Goal: Task Accomplishment & Management: Manage account settings

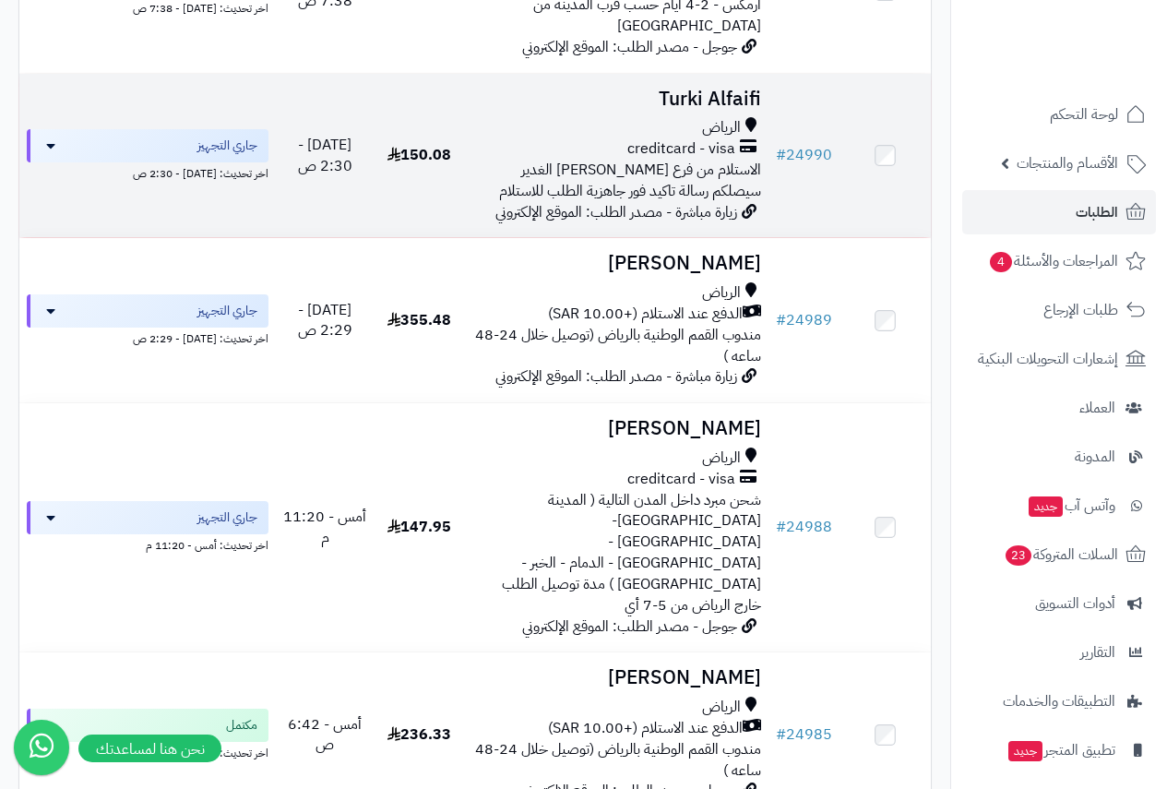
scroll to position [554, 0]
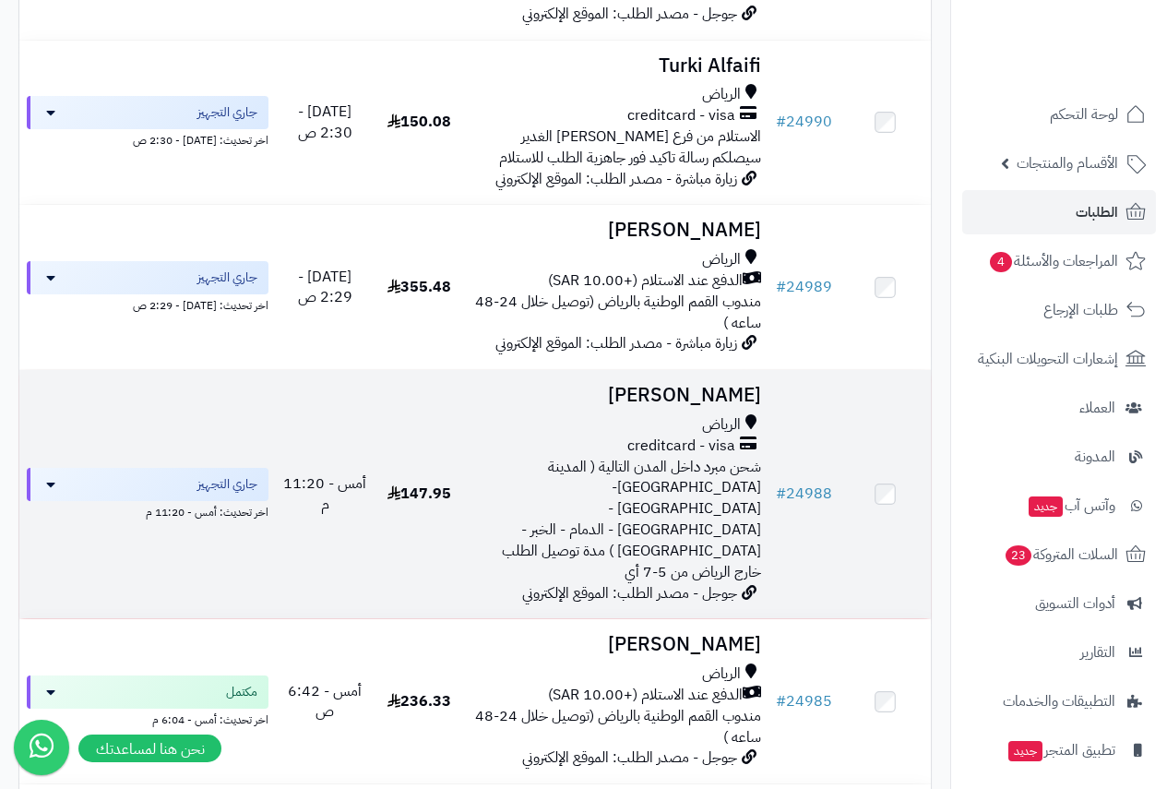
click at [704, 414] on span "الرياض" at bounding box center [721, 424] width 39 height 21
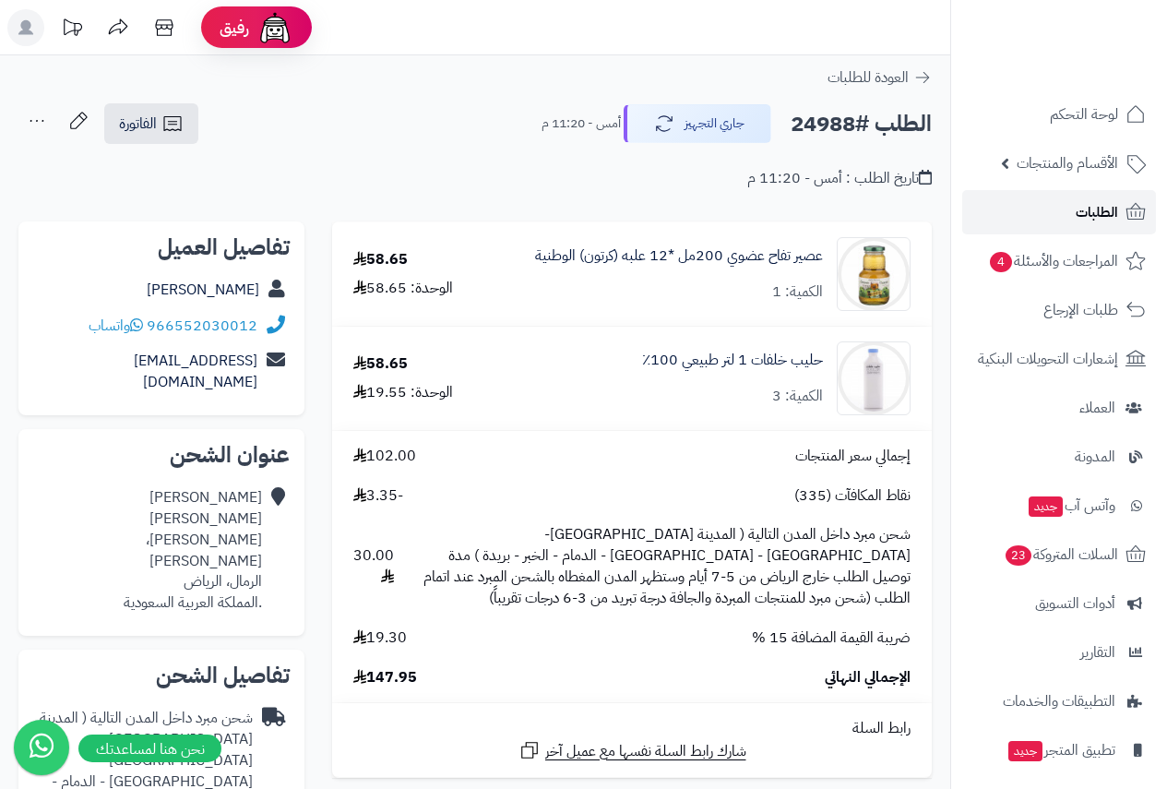
click at [1100, 216] on span "الطلبات" at bounding box center [1097, 212] width 42 height 26
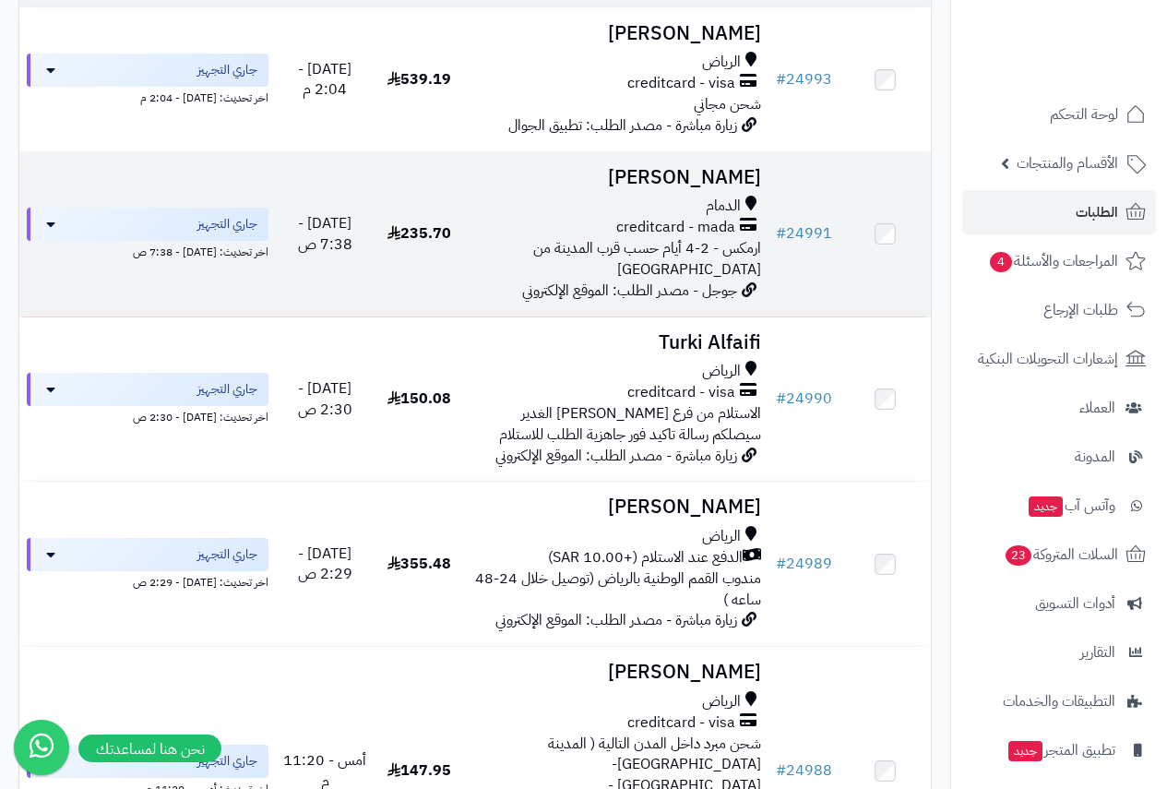
scroll to position [185, 0]
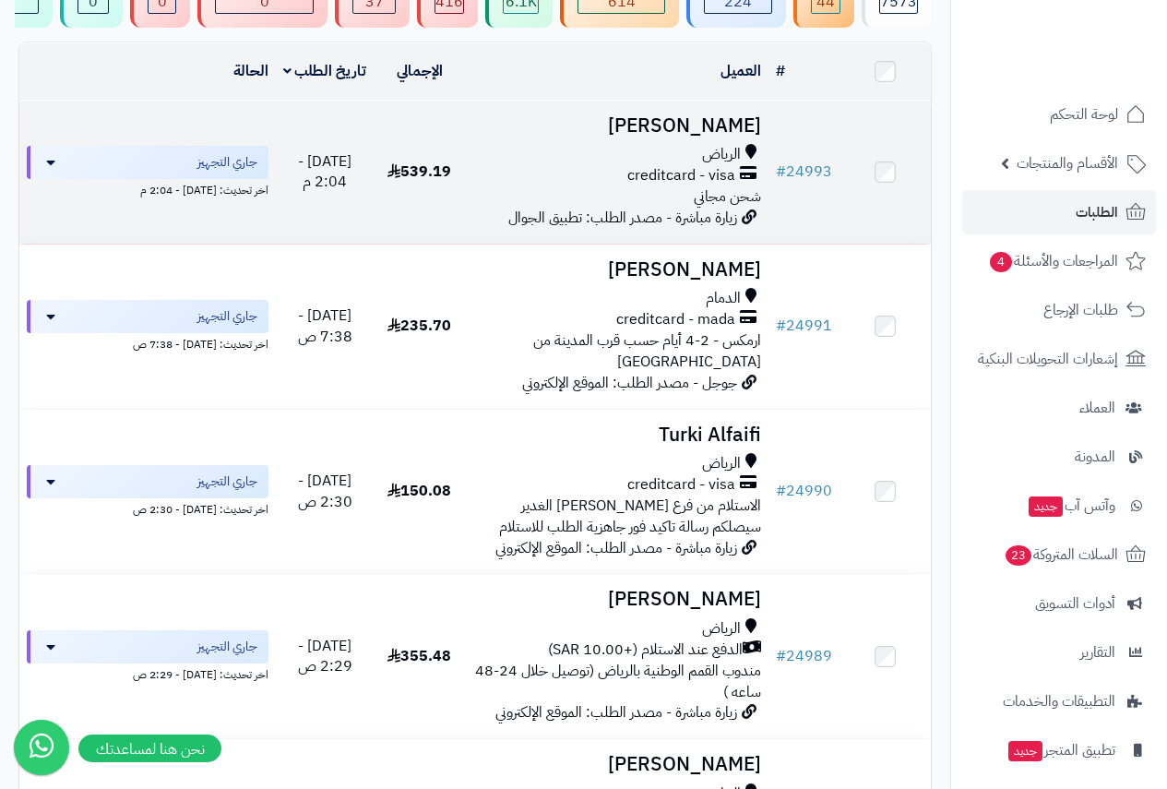
click at [694, 137] on h3 "[PERSON_NAME]" at bounding box center [617, 125] width 289 height 21
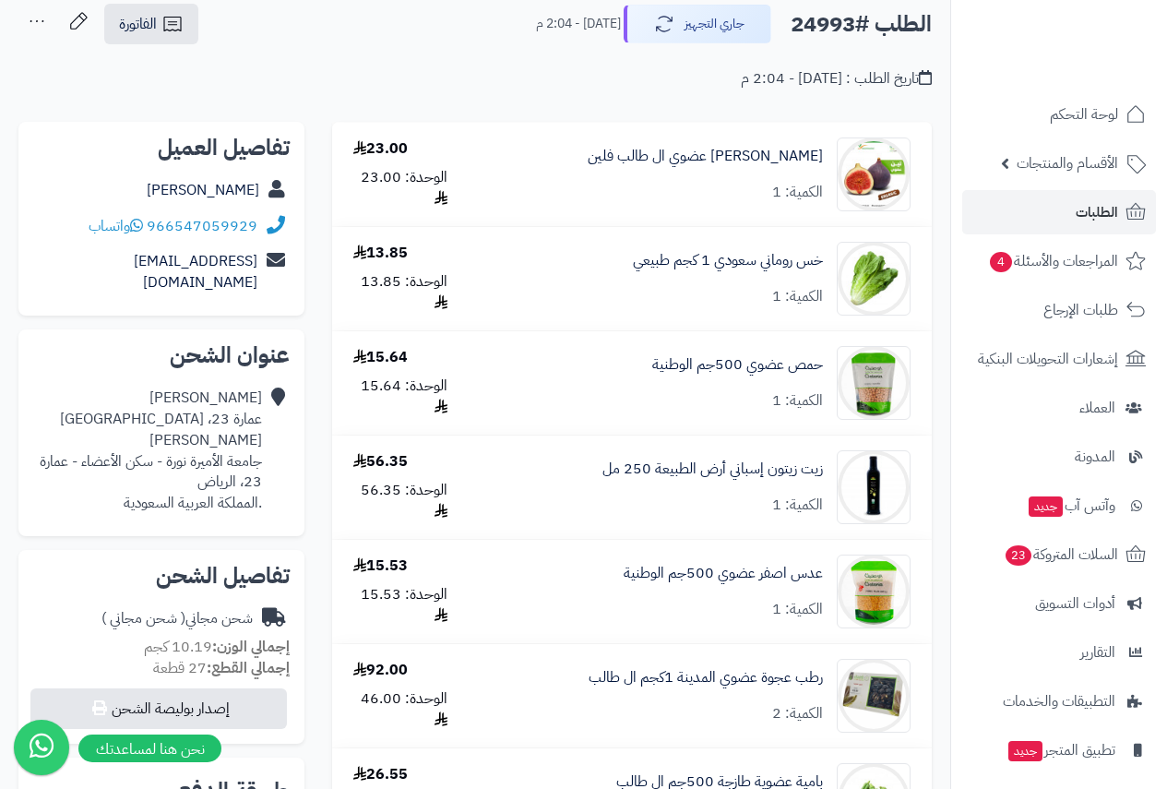
scroll to position [185, 0]
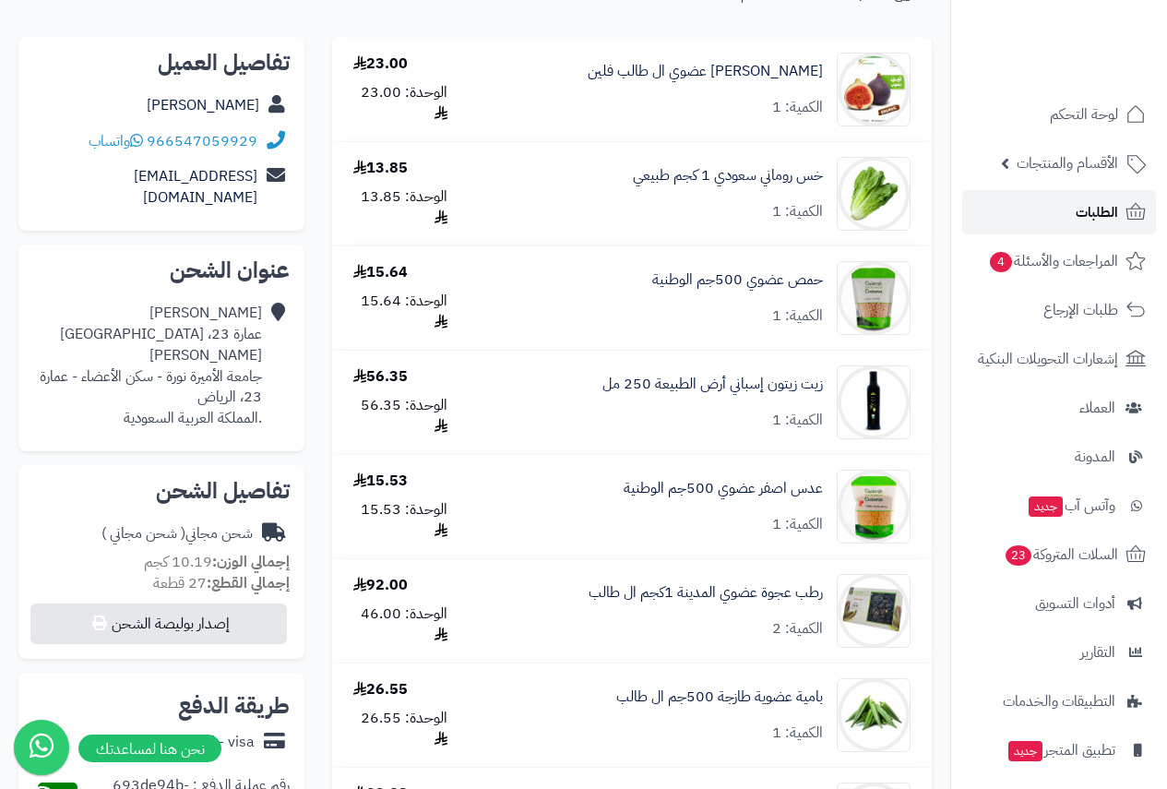
click at [1111, 211] on span "الطلبات" at bounding box center [1097, 212] width 42 height 26
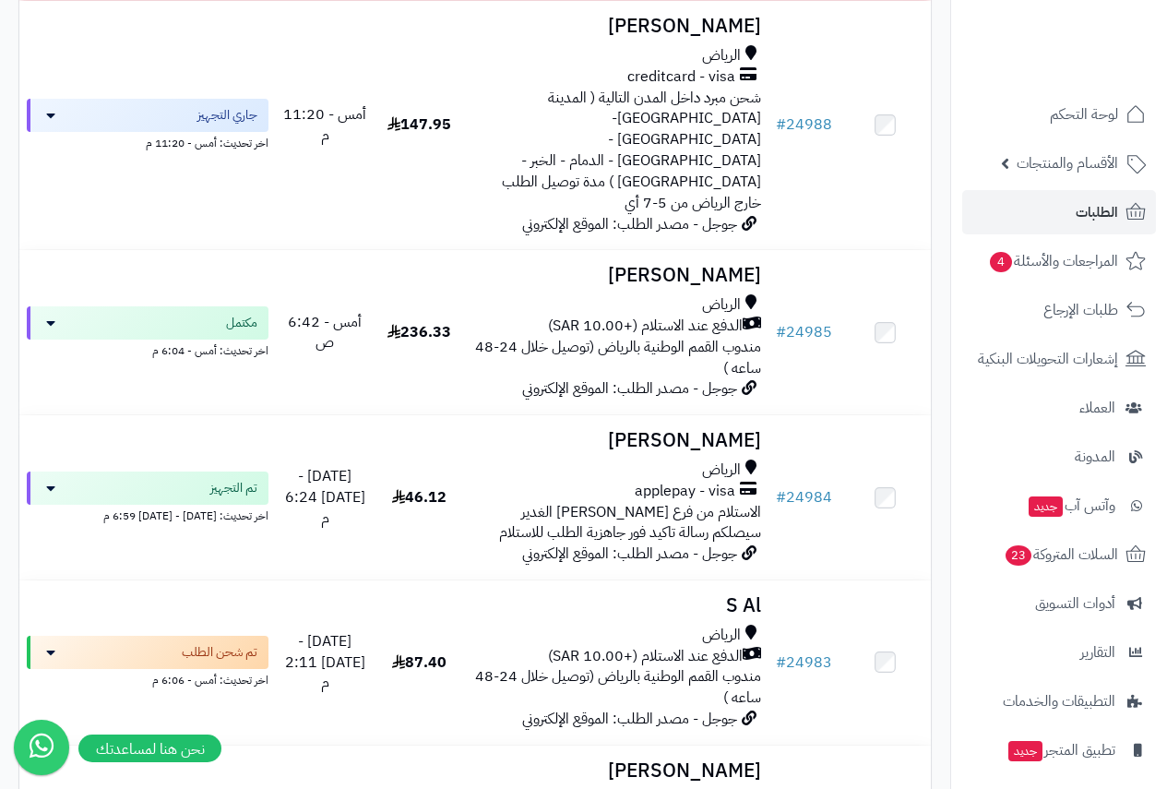
scroll to position [1200, 0]
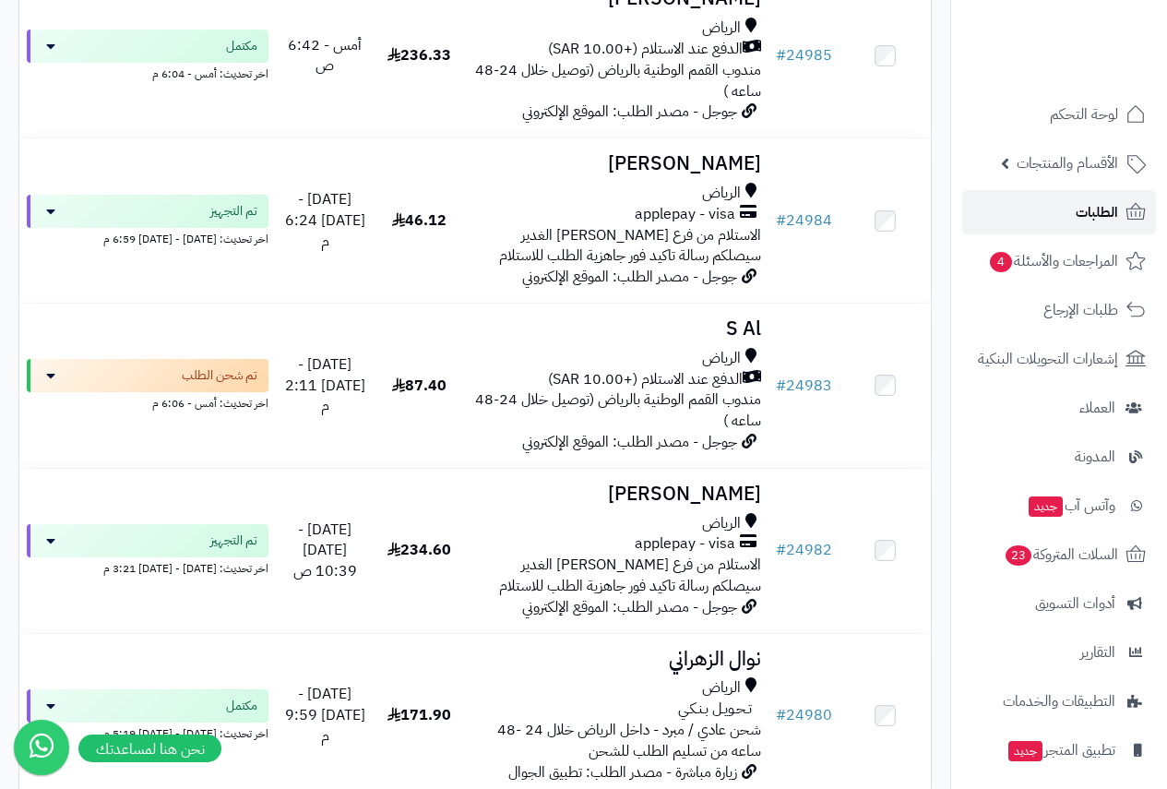
click at [1097, 192] on link "الطلبات" at bounding box center [1060, 212] width 194 height 44
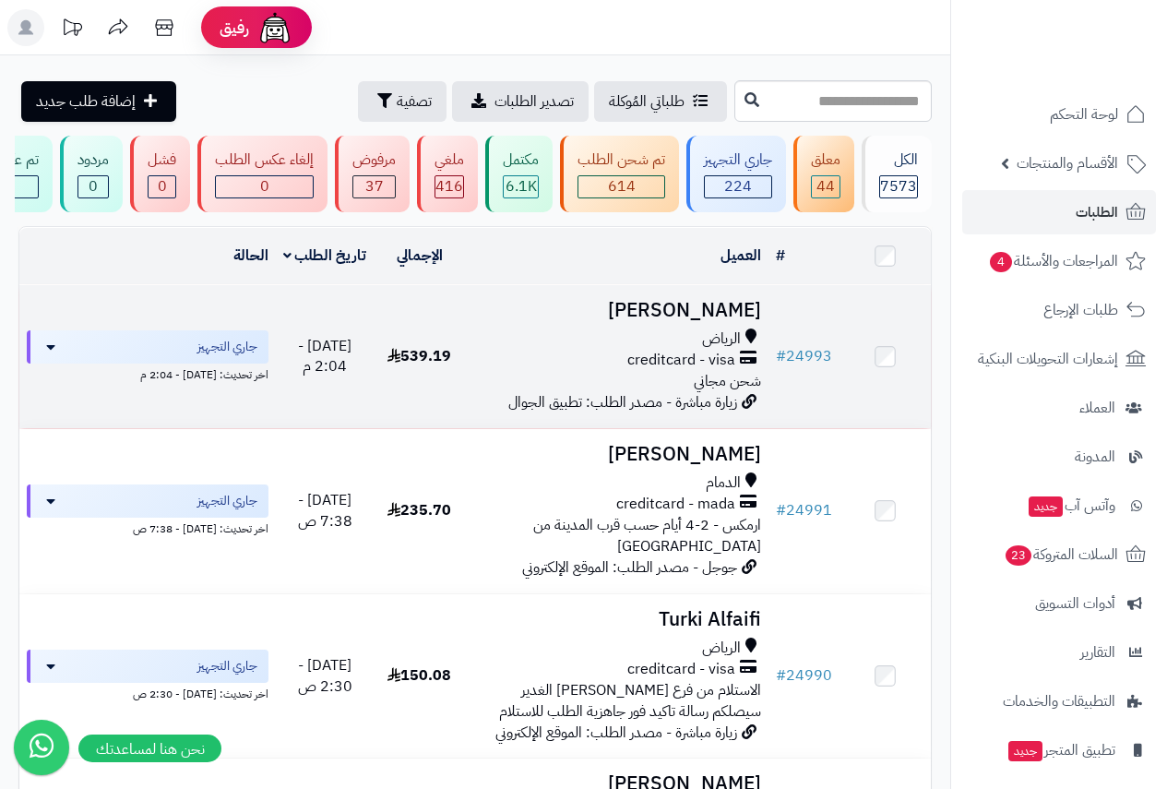
click at [717, 336] on td "Ahmad Salah الرياض creditcard - visa شحن مجاني زيارة مباشرة - مصدر الطلب: تطبيق…" at bounding box center [617, 356] width 304 height 143
click at [723, 321] on h3 "[PERSON_NAME]" at bounding box center [617, 310] width 289 height 21
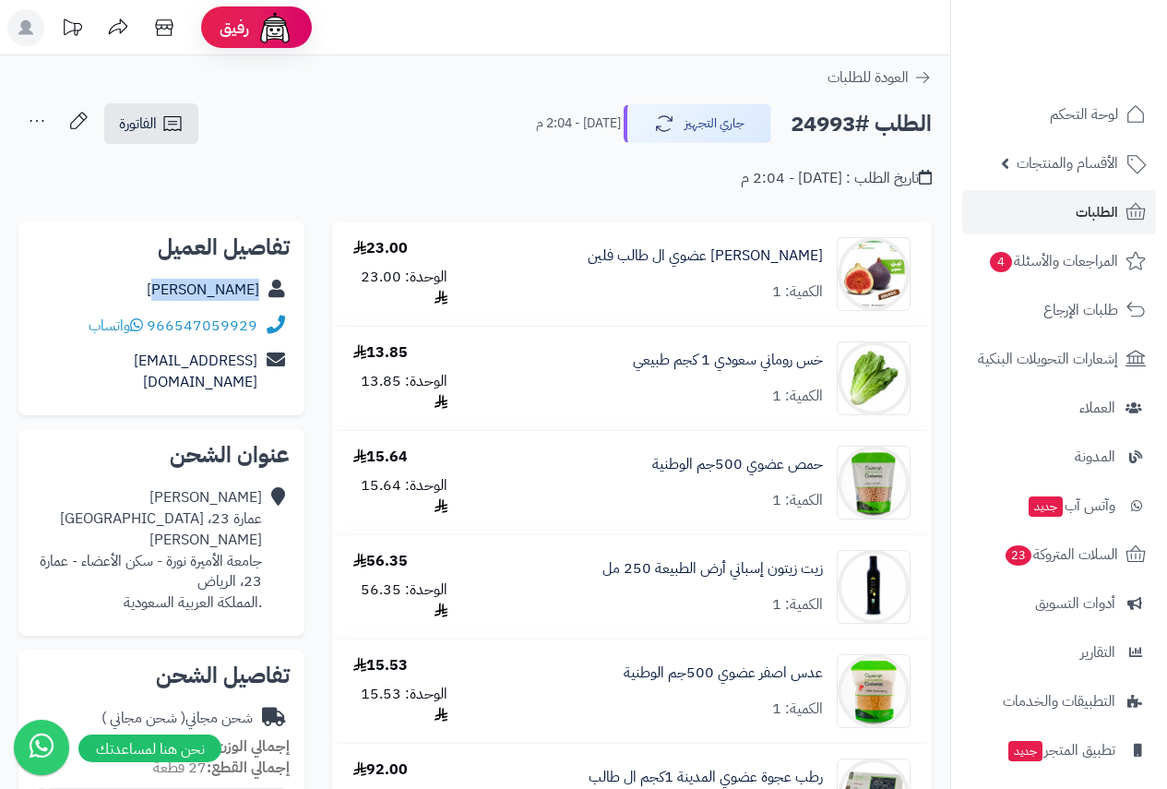
drag, startPoint x: 248, startPoint y: 290, endPoint x: 317, endPoint y: 290, distance: 68.3
copy div "Ahmad Salah"
drag, startPoint x: 98, startPoint y: 362, endPoint x: 259, endPoint y: 373, distance: 161.9
click at [259, 373] on div "tahrirslh@gmail.com" at bounding box center [161, 371] width 257 height 57
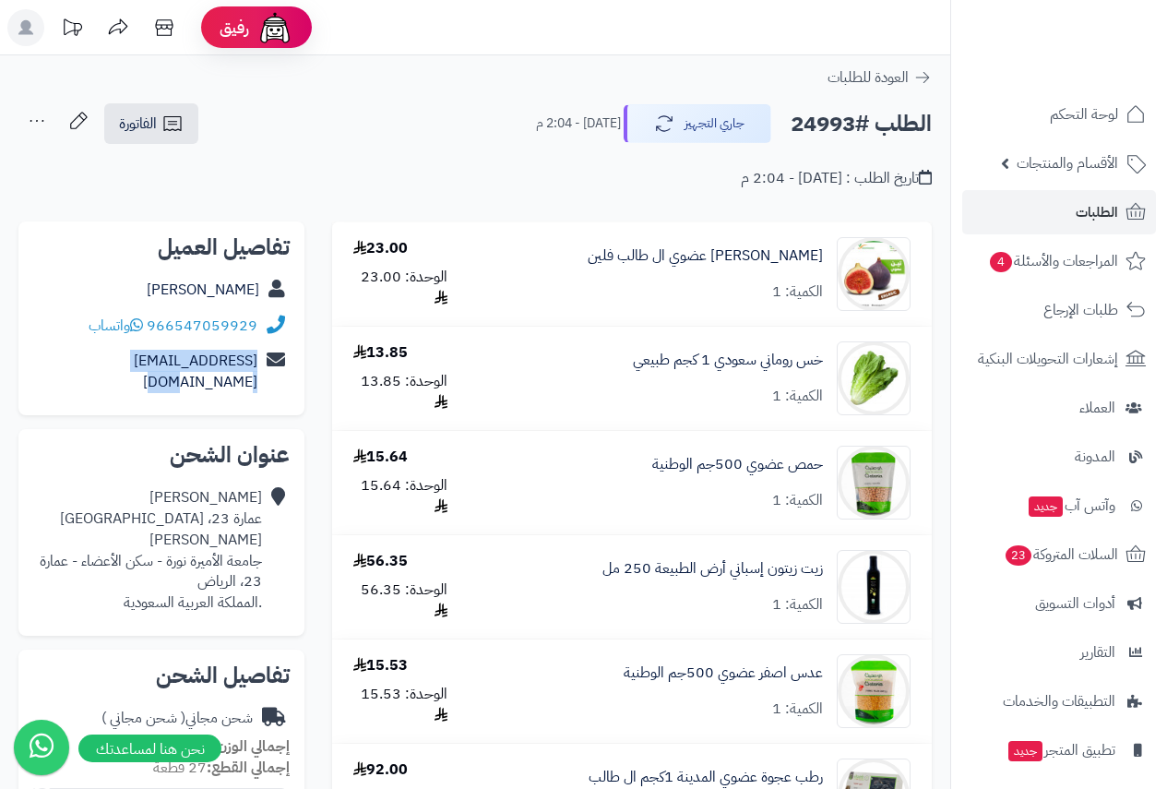
copy div "tahrirslh@gmail.com"
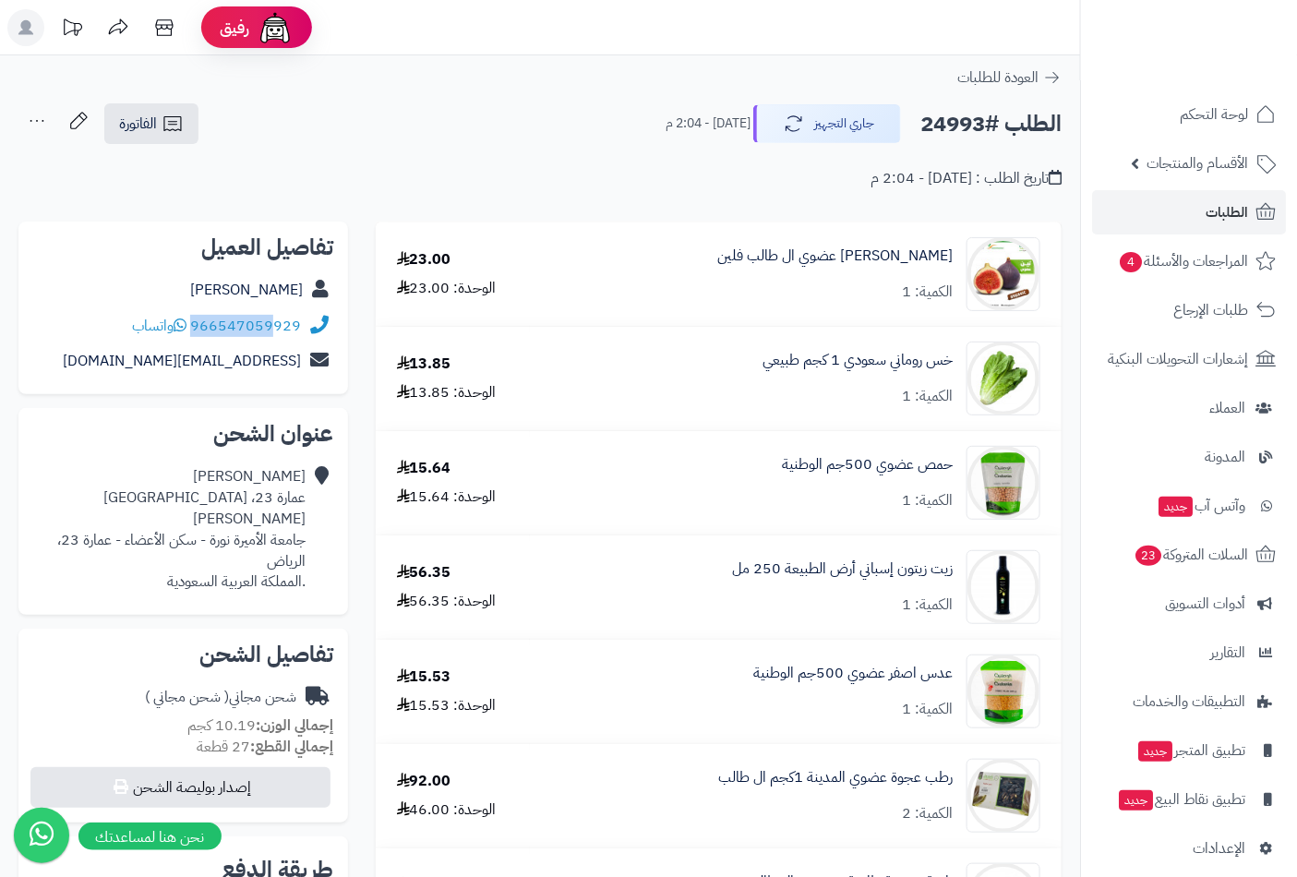
drag, startPoint x: 305, startPoint y: 325, endPoint x: 273, endPoint y: 326, distance: 32.3
click at [273, 326] on div "966547059929 واتساب" at bounding box center [183, 326] width 300 height 36
copy div "966547059929"
click at [944, 136] on h2 "الطلب #24993" at bounding box center [990, 124] width 141 height 38
click at [945, 136] on h2 "الطلب #24993" at bounding box center [990, 124] width 141 height 38
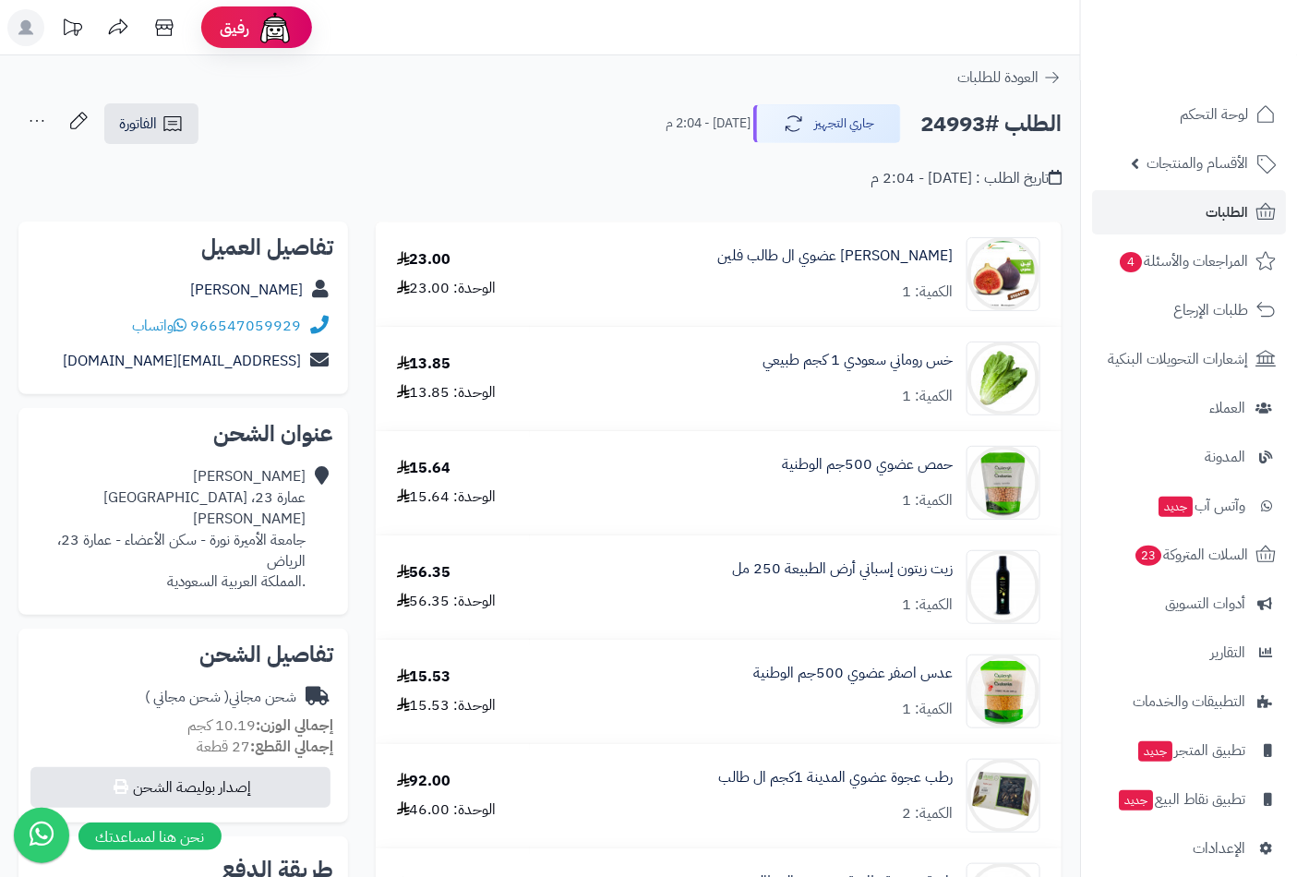
copy h2 "24993"
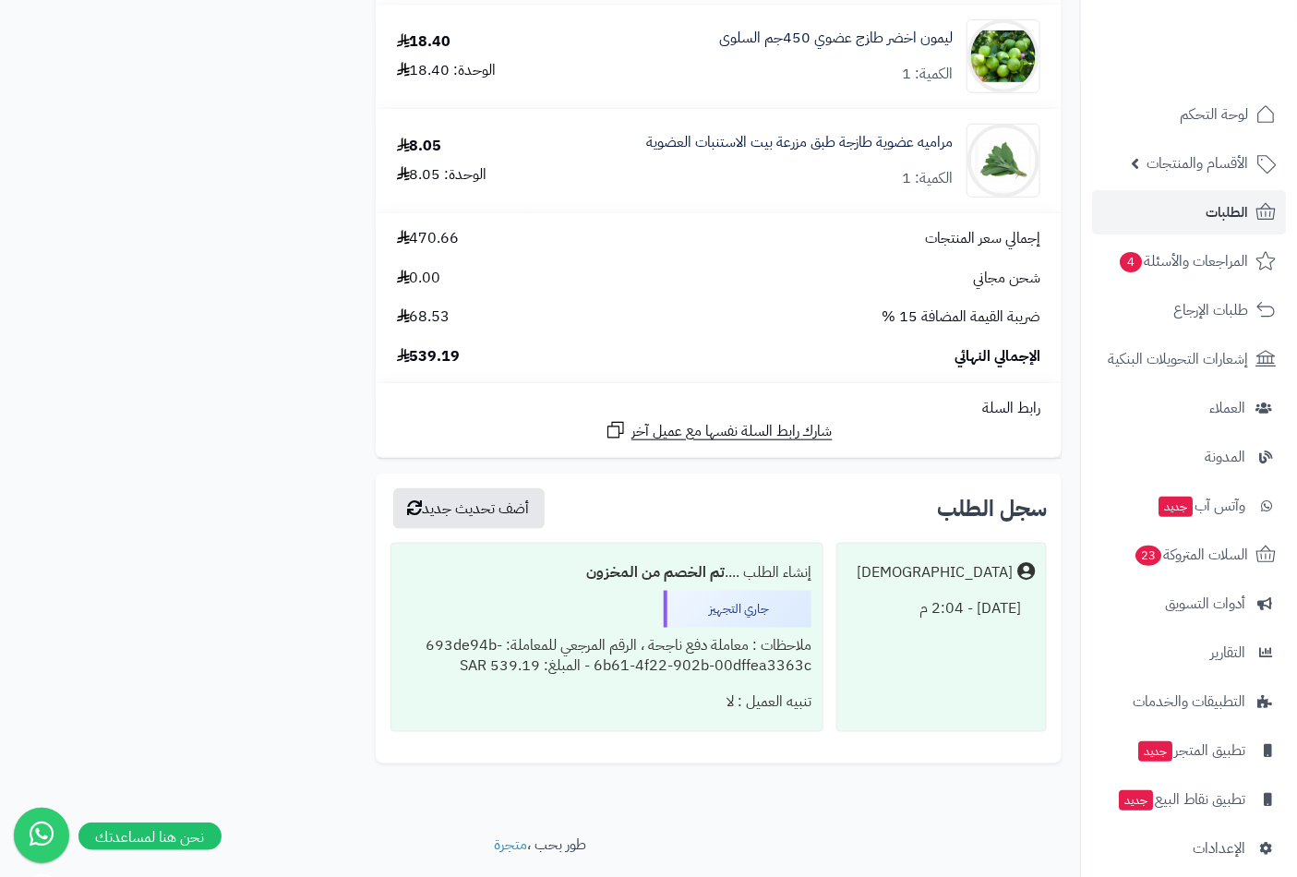
scroll to position [2772, 0]
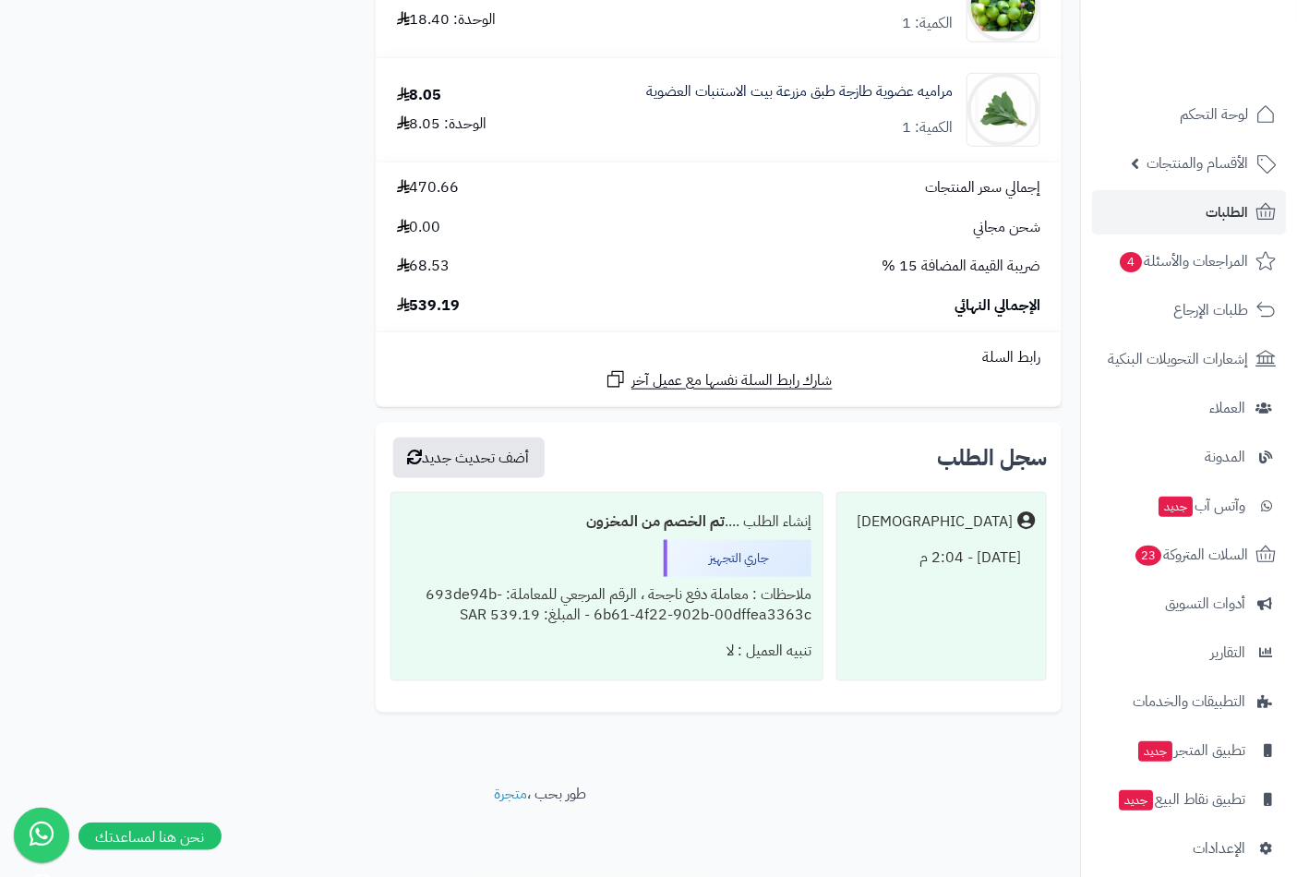
click at [449, 308] on span "539.19" at bounding box center [429, 305] width 64 height 21
copy span "539.19"
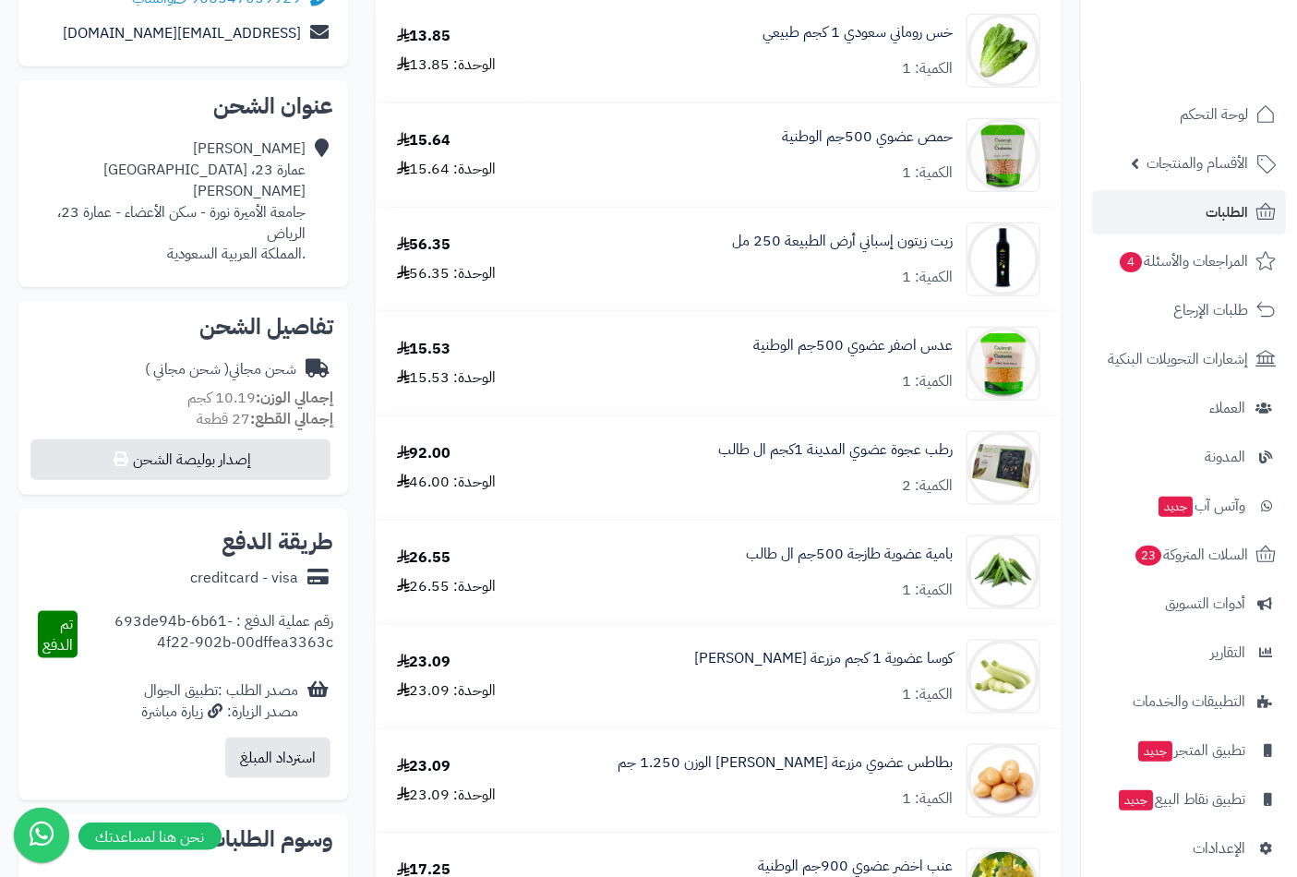
scroll to position [311, 0]
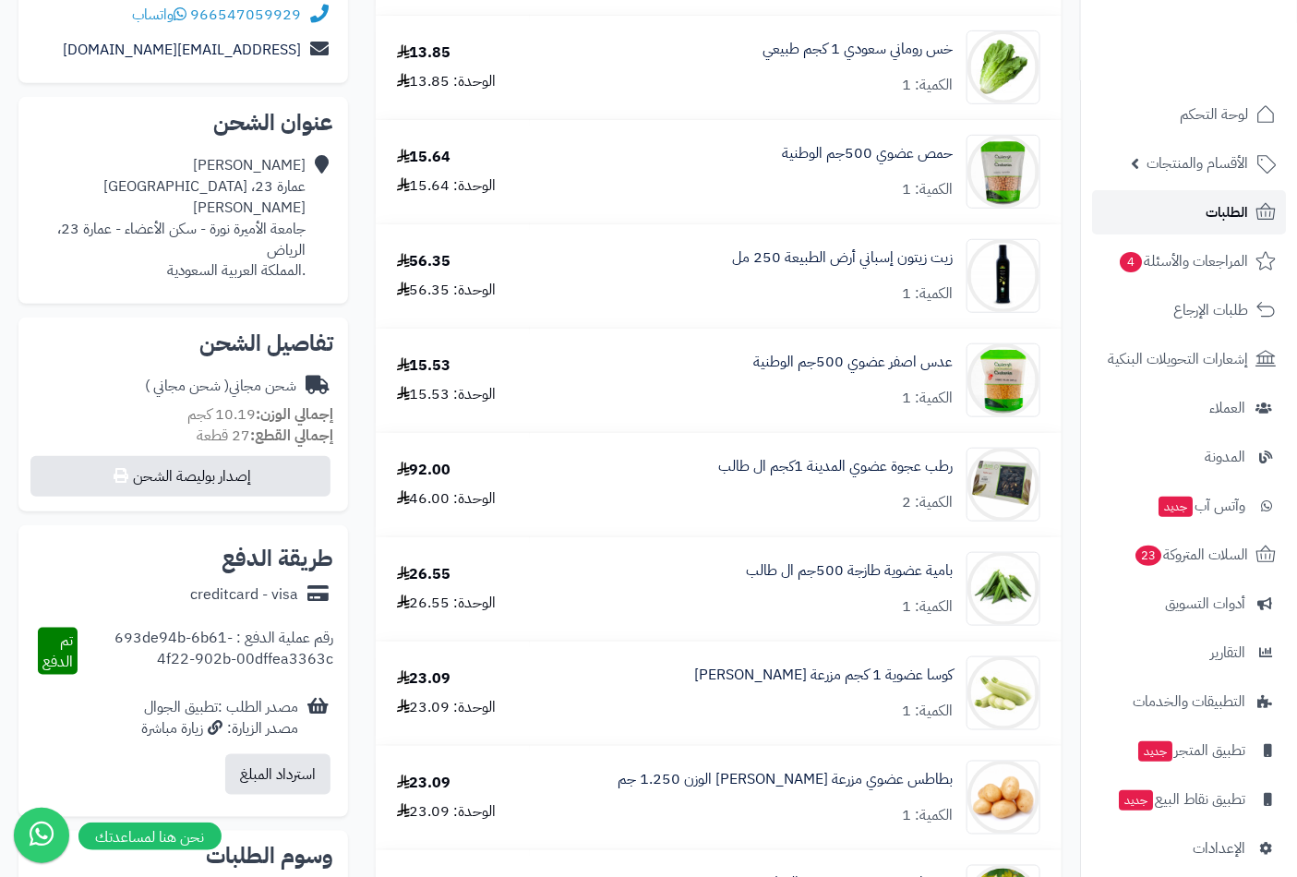
click at [1167, 201] on span "الطلبات" at bounding box center [1226, 212] width 42 height 26
